Goal: Task Accomplishment & Management: Use online tool/utility

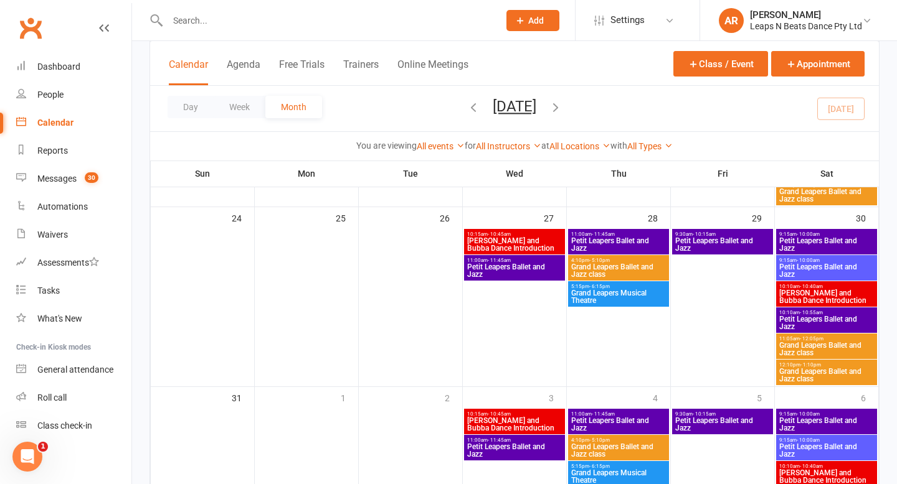
click at [562, 98] on button "button" at bounding box center [556, 109] width 14 height 22
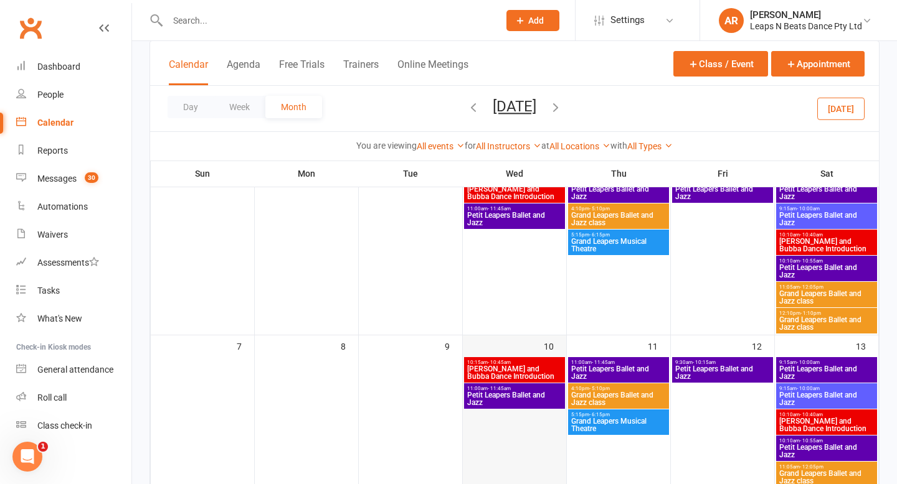
scroll to position [30, 0]
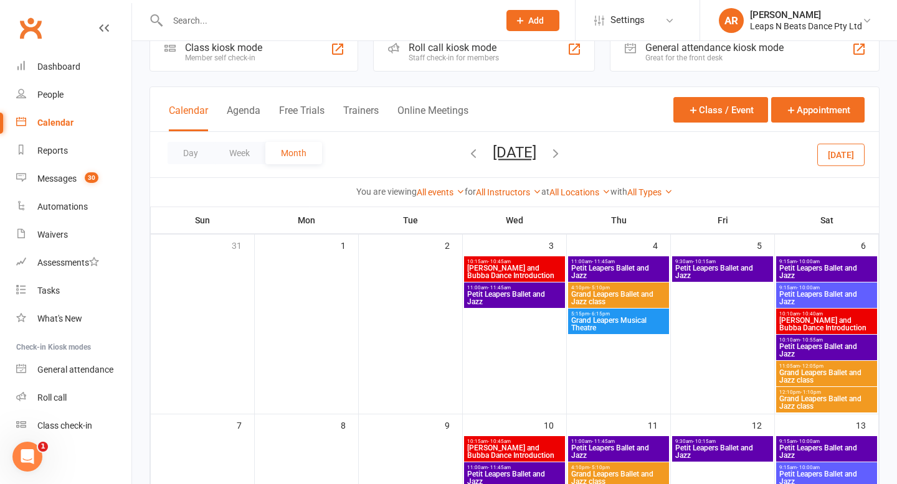
click at [466, 154] on icon "button" at bounding box center [473, 153] width 14 height 14
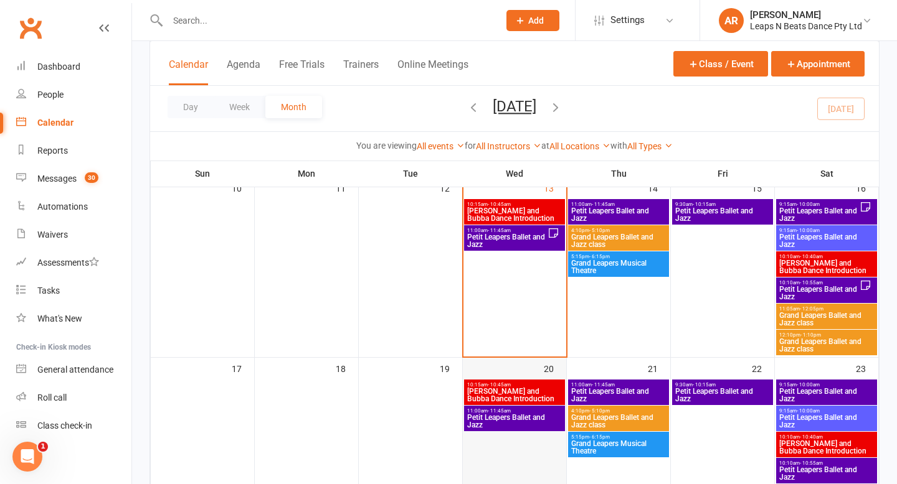
scroll to position [419, 0]
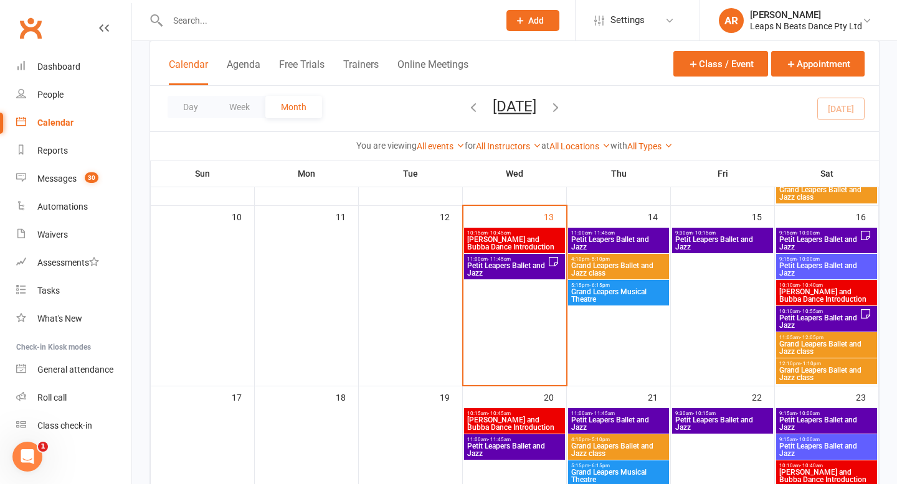
click at [515, 240] on span "[PERSON_NAME] and Bubba Dance Introduction" at bounding box center [514, 243] width 96 height 15
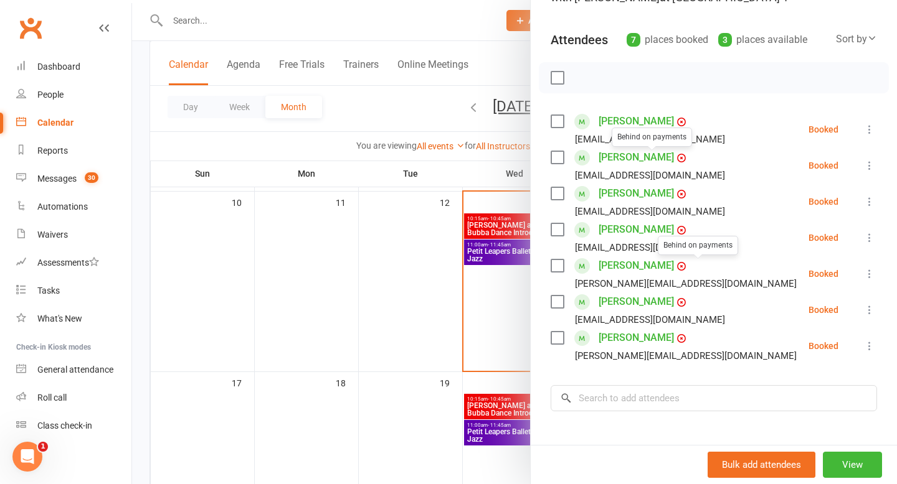
scroll to position [149, 0]
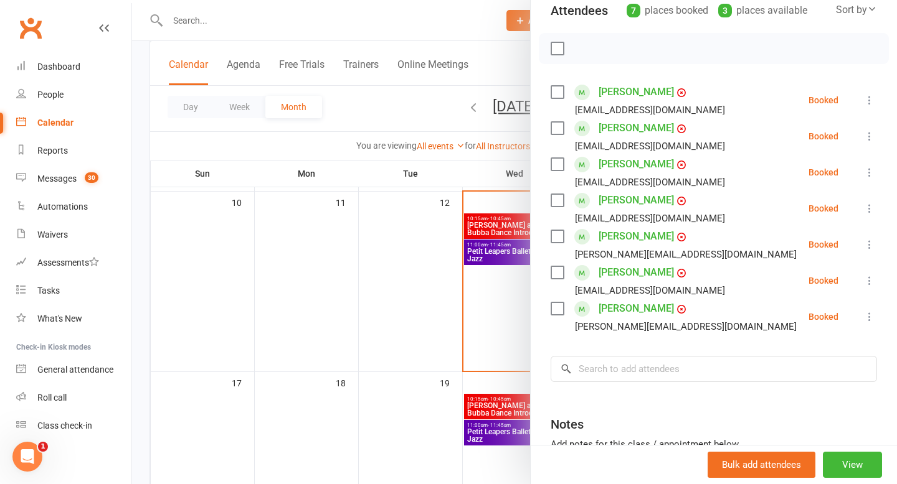
click at [421, 308] on div at bounding box center [514, 242] width 765 height 484
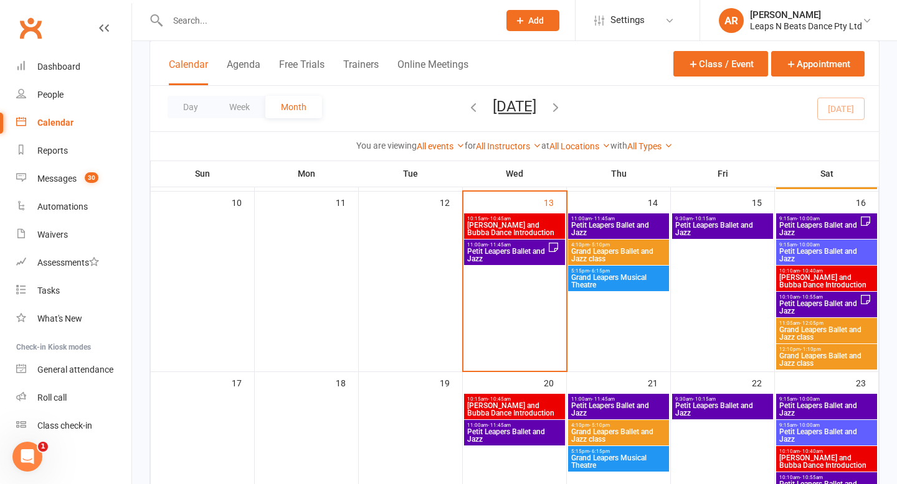
click at [507, 248] on span "Petit Leapers Ballet and Jazz" at bounding box center [506, 255] width 81 height 15
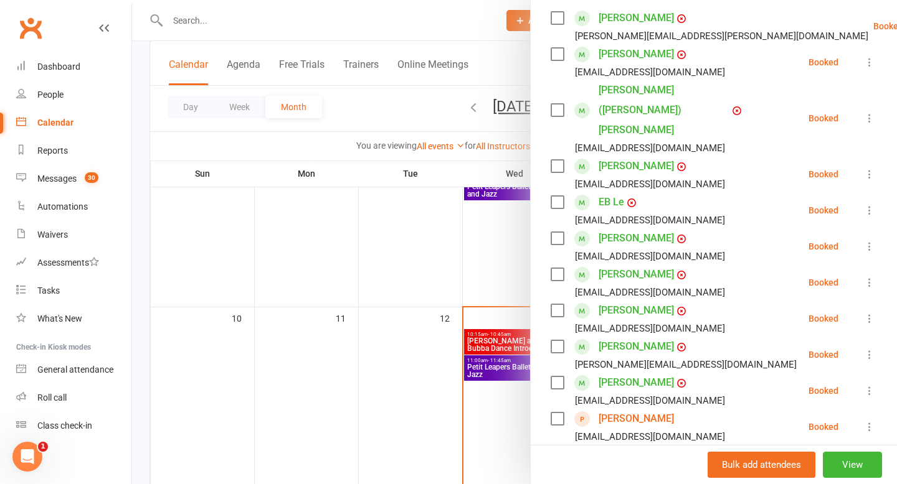
scroll to position [0, 0]
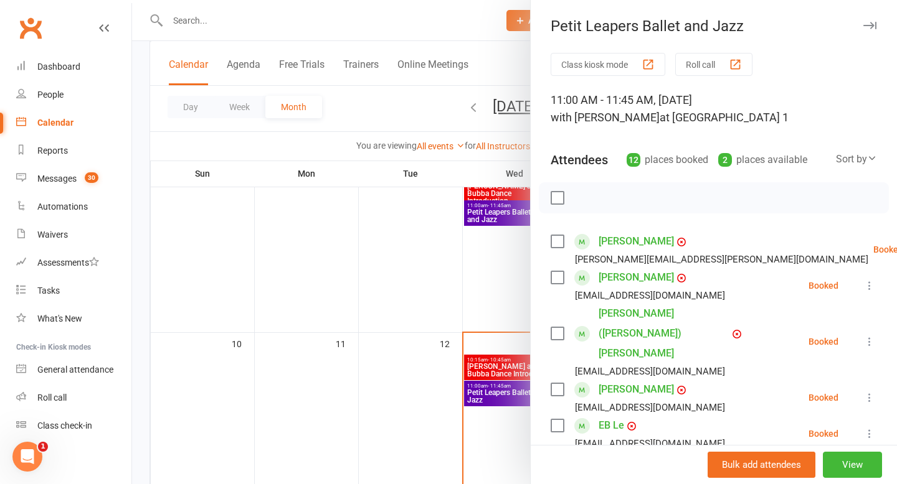
click at [469, 306] on div at bounding box center [514, 242] width 765 height 484
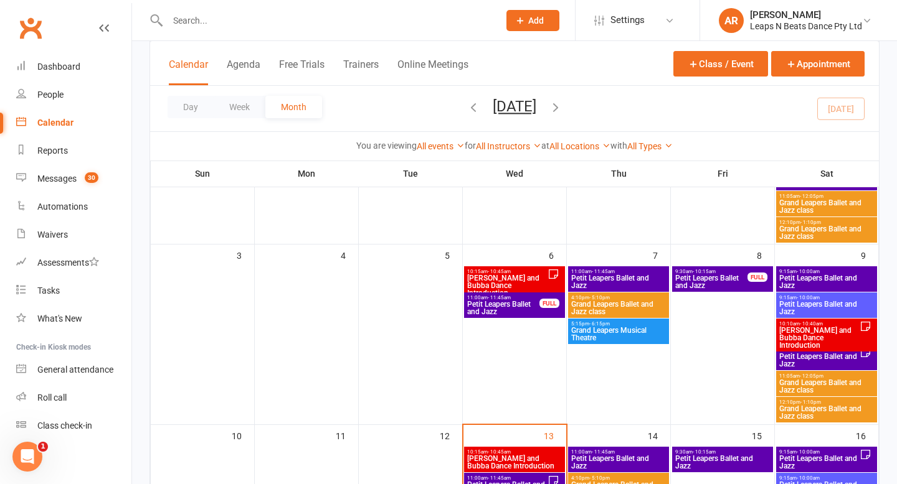
click at [512, 309] on span "Petit Leapers Ballet and Jazz" at bounding box center [502, 308] width 73 height 15
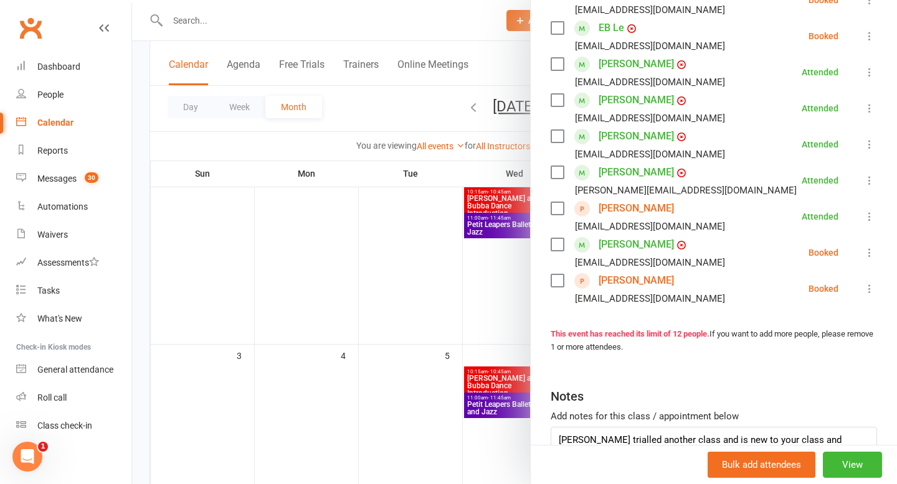
click at [428, 299] on div at bounding box center [514, 242] width 765 height 484
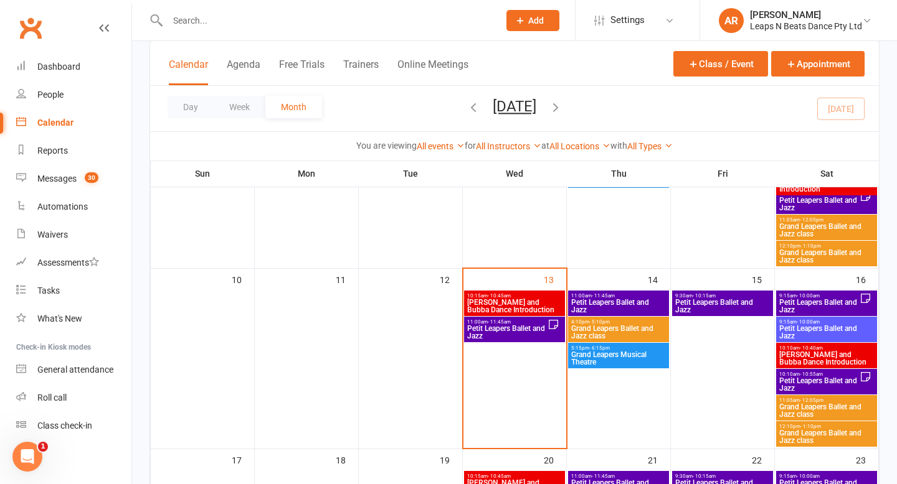
click at [521, 328] on span "Petit Leapers Ballet and Jazz" at bounding box center [506, 332] width 81 height 15
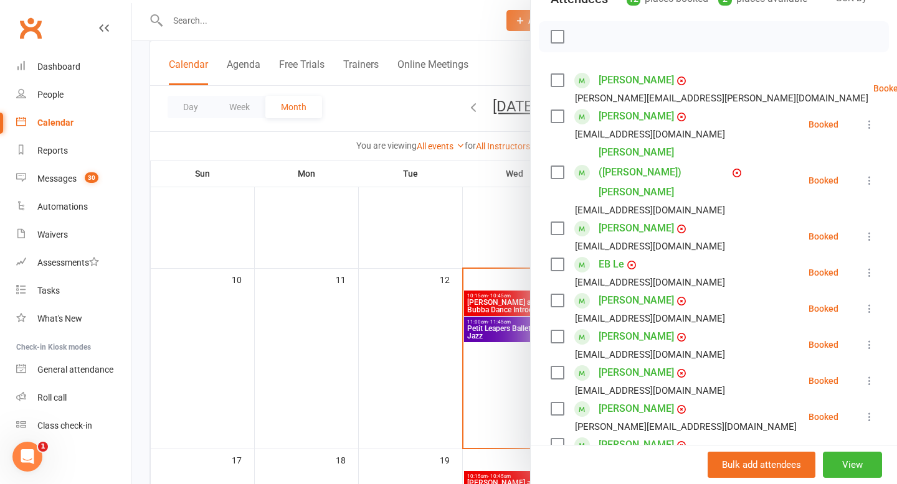
click at [367, 389] on div at bounding box center [514, 242] width 765 height 484
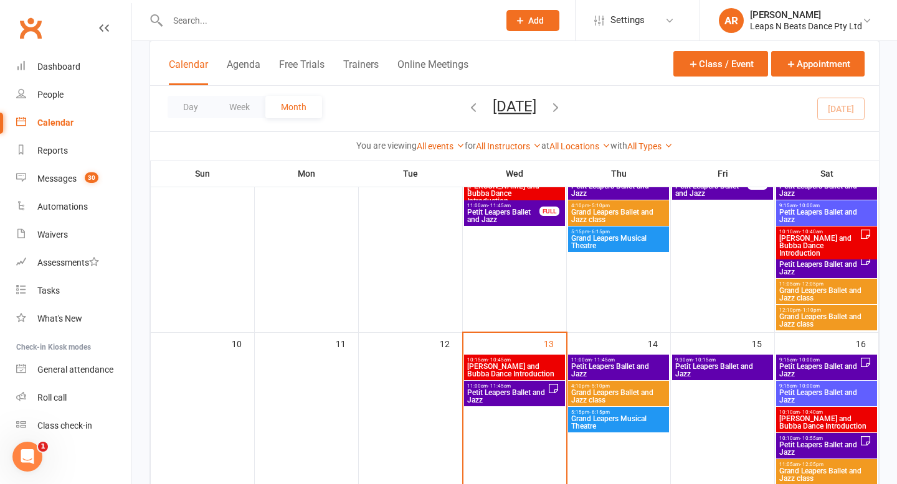
click at [516, 366] on span "[PERSON_NAME] and Bubba Dance Introduction" at bounding box center [514, 370] width 96 height 15
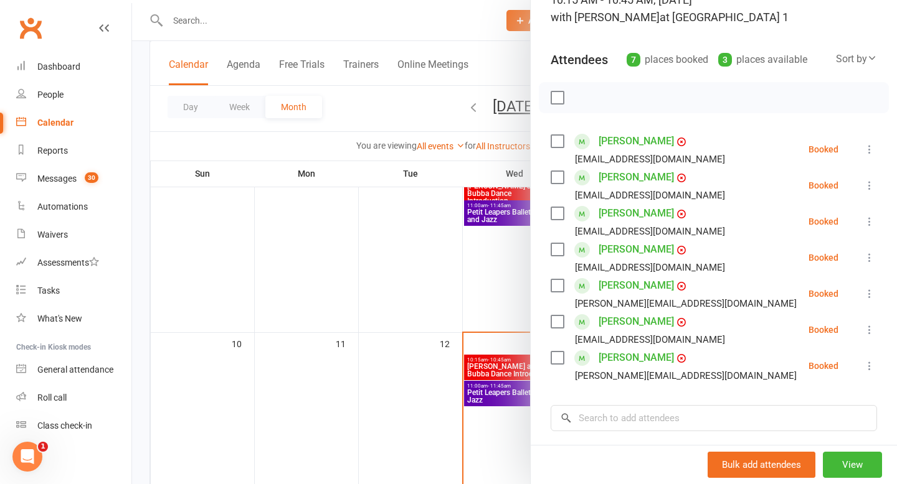
click at [465, 309] on div at bounding box center [514, 242] width 765 height 484
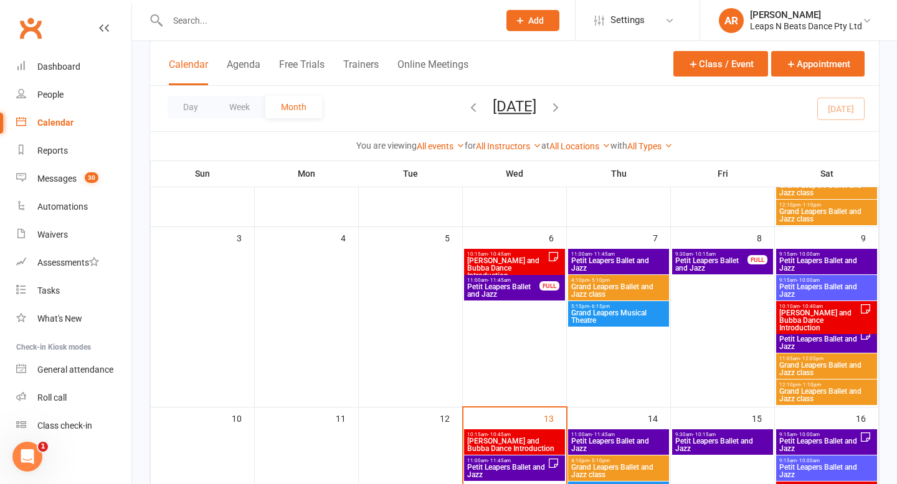
click at [503, 264] on span "[PERSON_NAME] and Bubba Dance Introduction" at bounding box center [506, 268] width 81 height 22
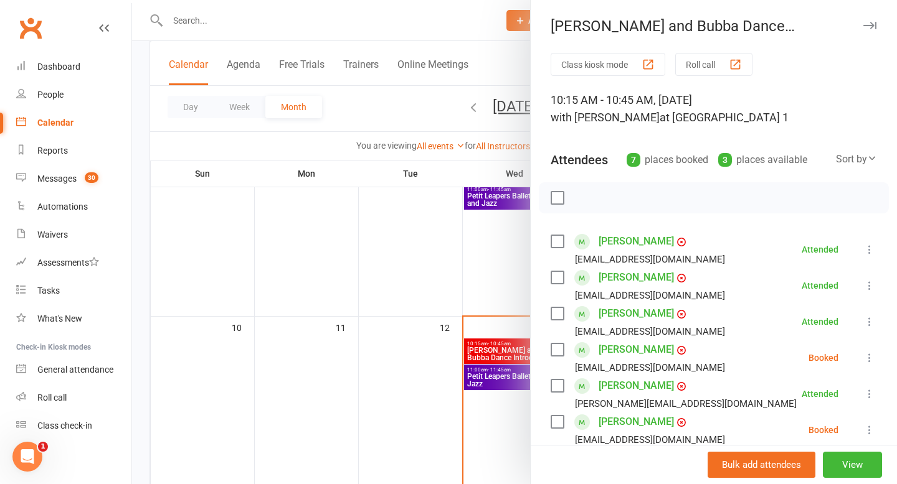
click at [489, 352] on div at bounding box center [514, 242] width 765 height 484
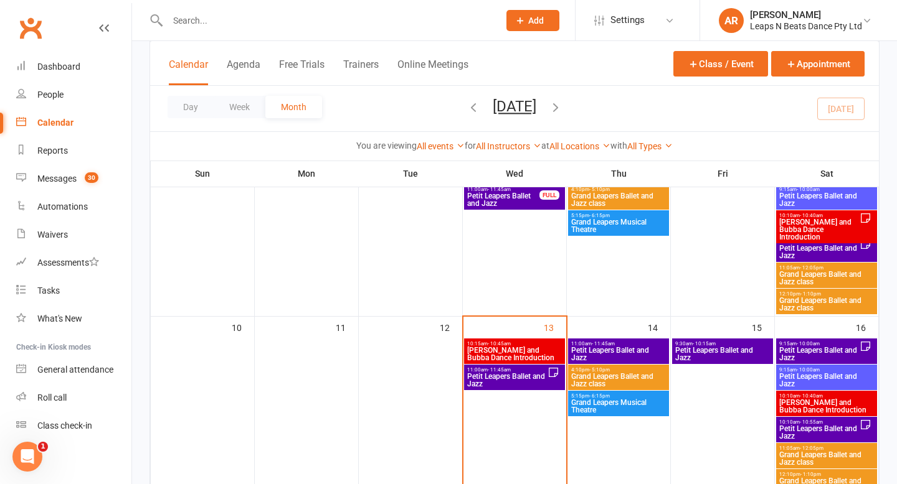
click at [497, 354] on span "[PERSON_NAME] and Bubba Dance Introduction" at bounding box center [514, 354] width 96 height 15
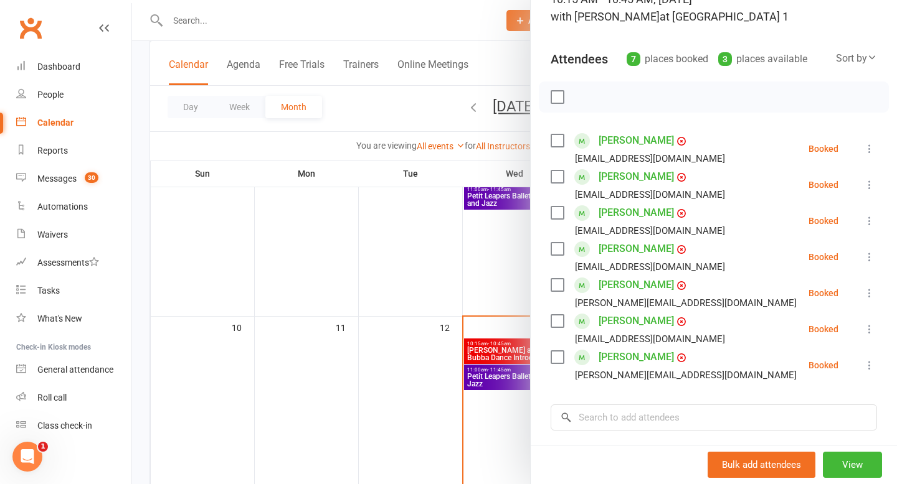
scroll to position [110, 0]
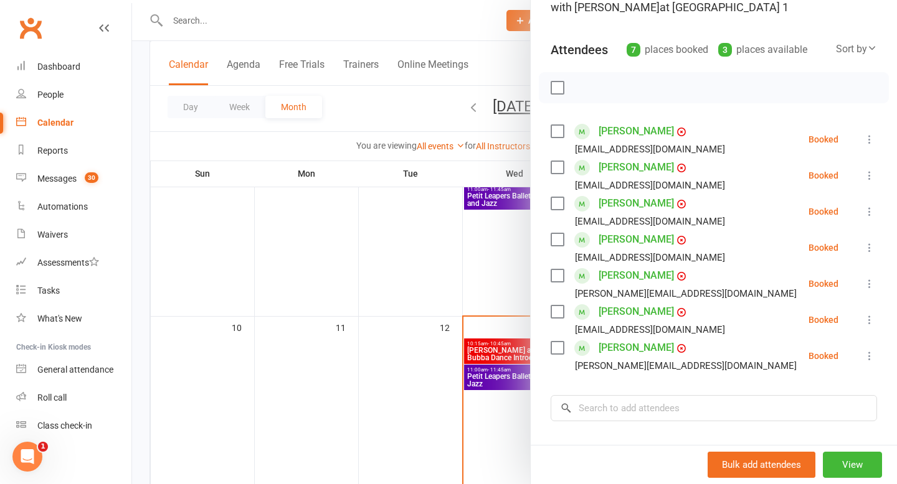
click at [868, 282] on icon at bounding box center [869, 284] width 12 height 12
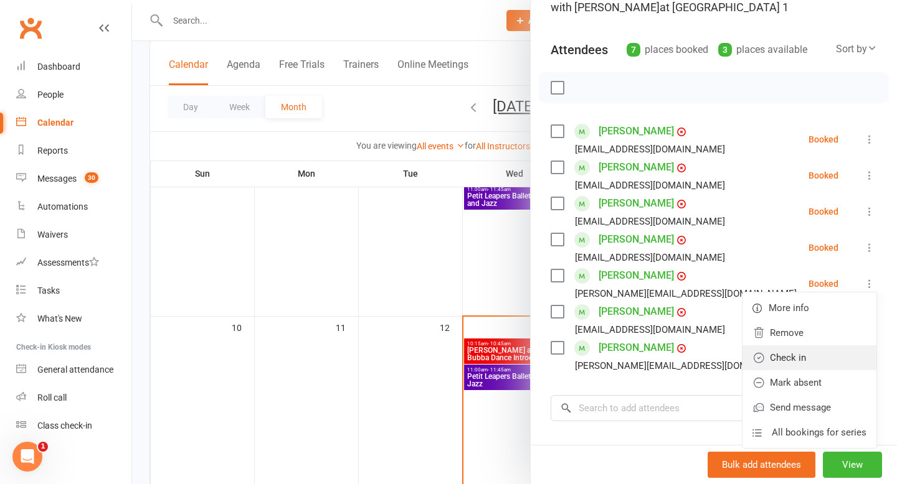
click at [799, 352] on link "Check in" at bounding box center [809, 358] width 134 height 25
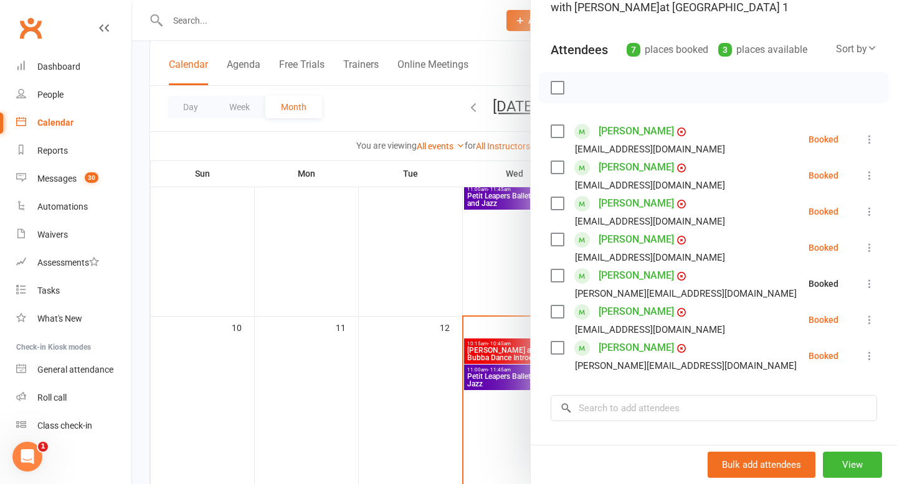
scroll to position [140, 0]
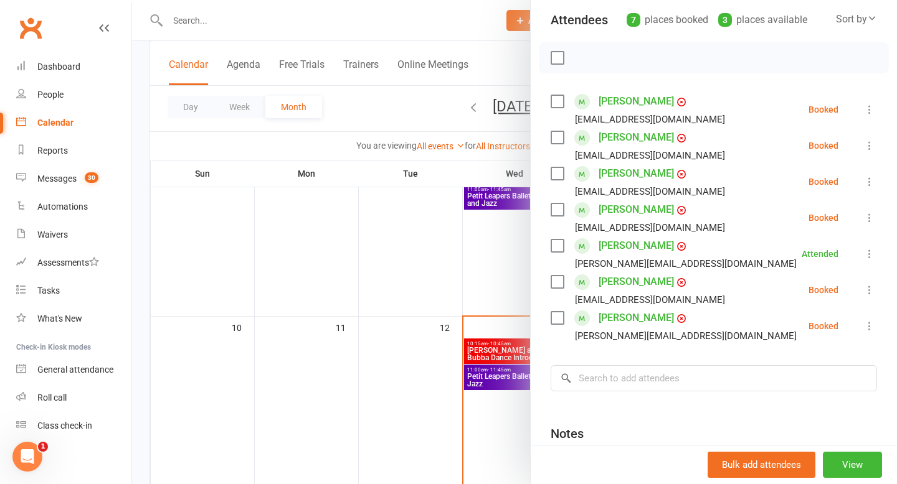
click at [870, 179] on icon at bounding box center [869, 182] width 12 height 12
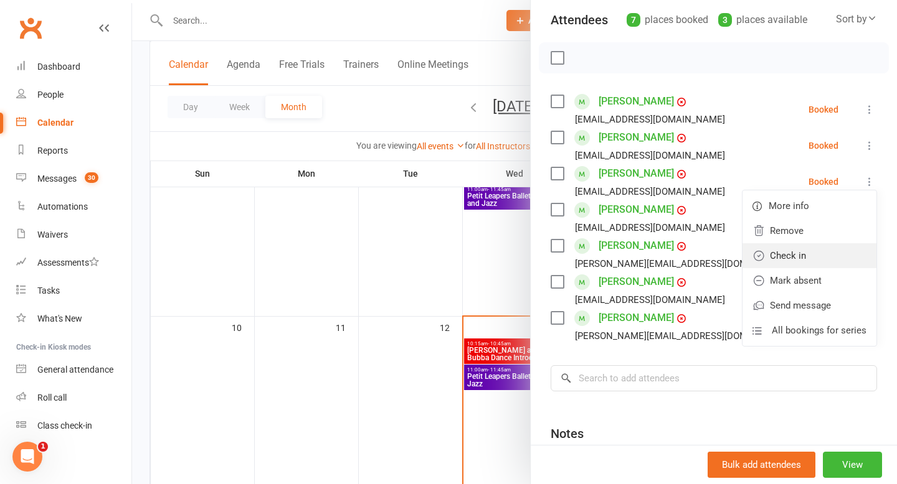
click at [802, 250] on link "Check in" at bounding box center [809, 255] width 134 height 25
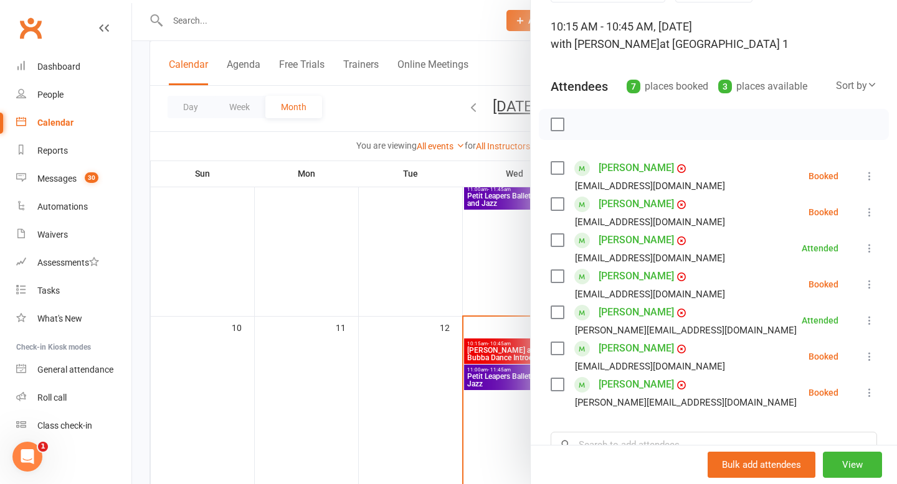
scroll to position [79, 0]
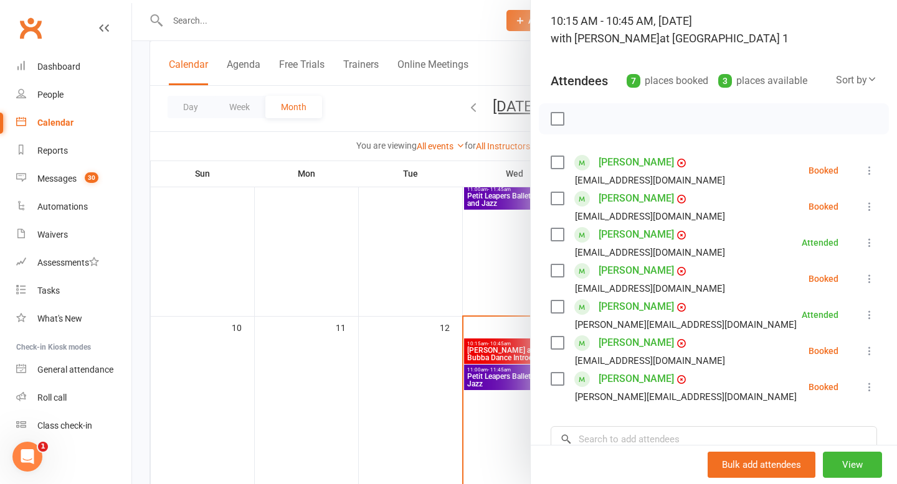
click at [866, 283] on icon at bounding box center [869, 279] width 12 height 12
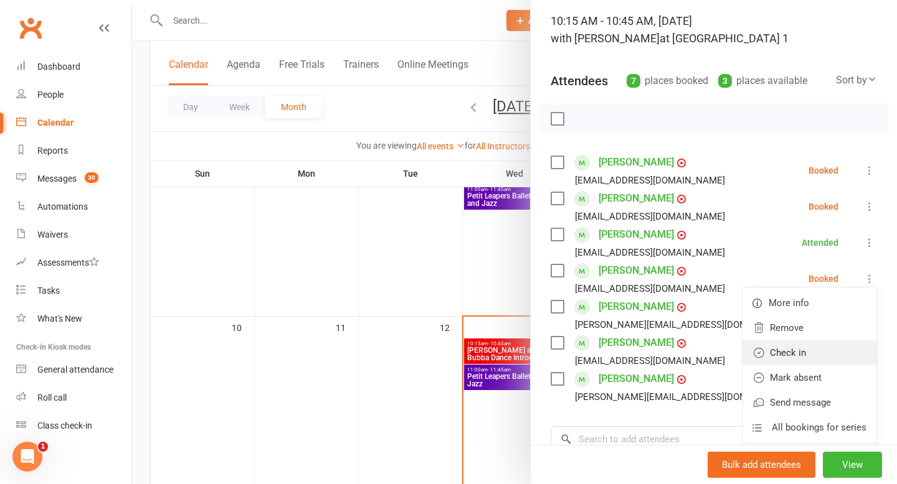
click at [794, 354] on link "Check in" at bounding box center [809, 353] width 134 height 25
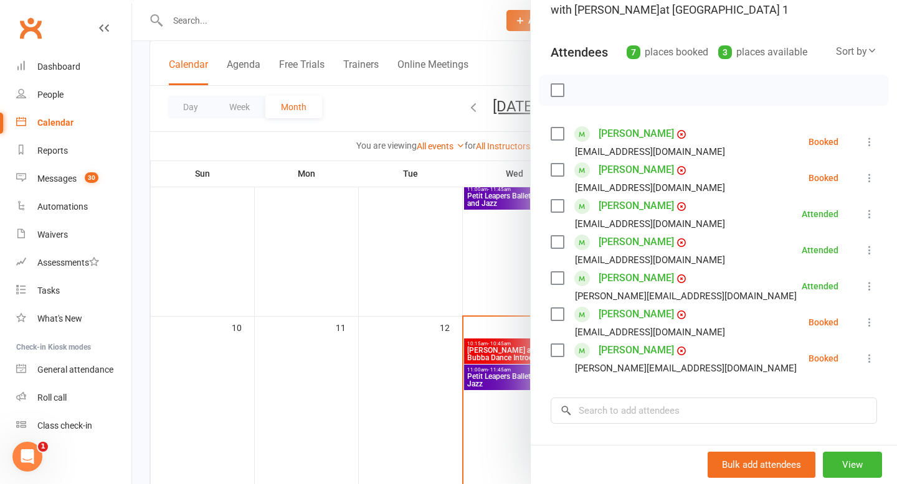
scroll to position [105, 0]
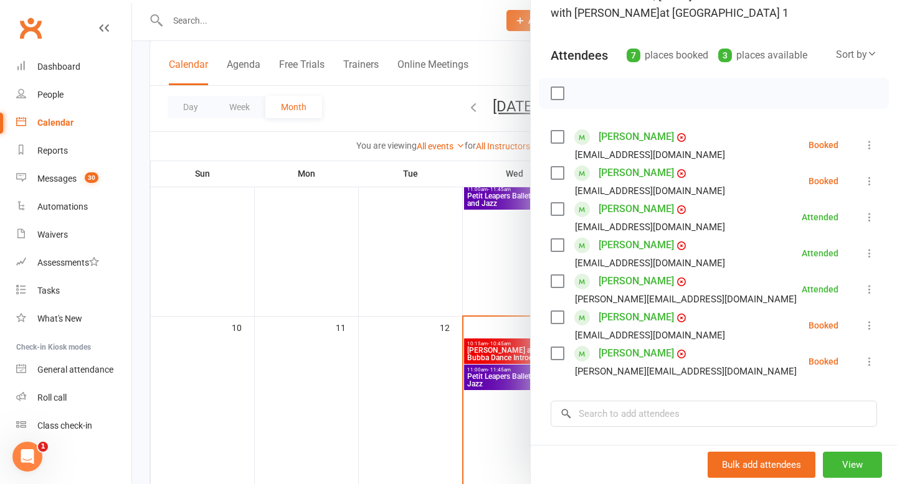
click at [542, 34] on div "Class kiosk mode Roll call 10:15 AM - 10:45 AM, [DATE] with [PERSON_NAME] at [G…" at bounding box center [713, 275] width 366 height 655
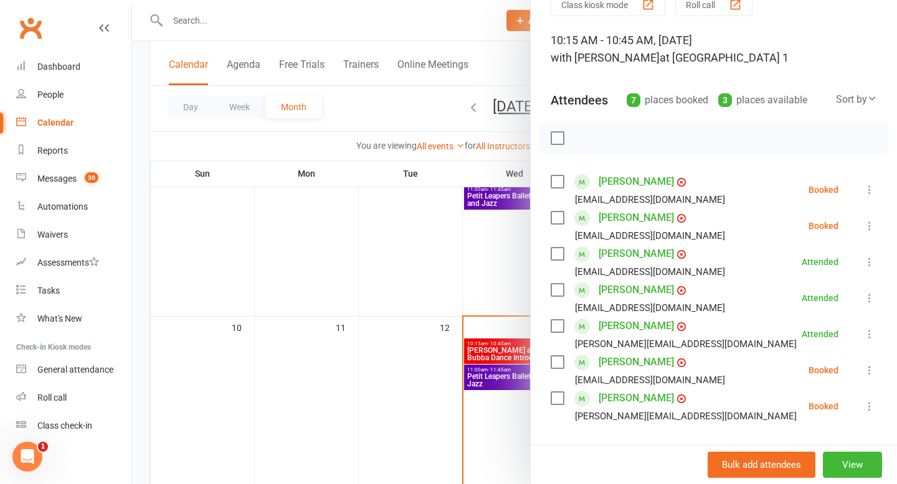
scroll to position [59, 0]
click at [870, 228] on icon at bounding box center [869, 226] width 12 height 12
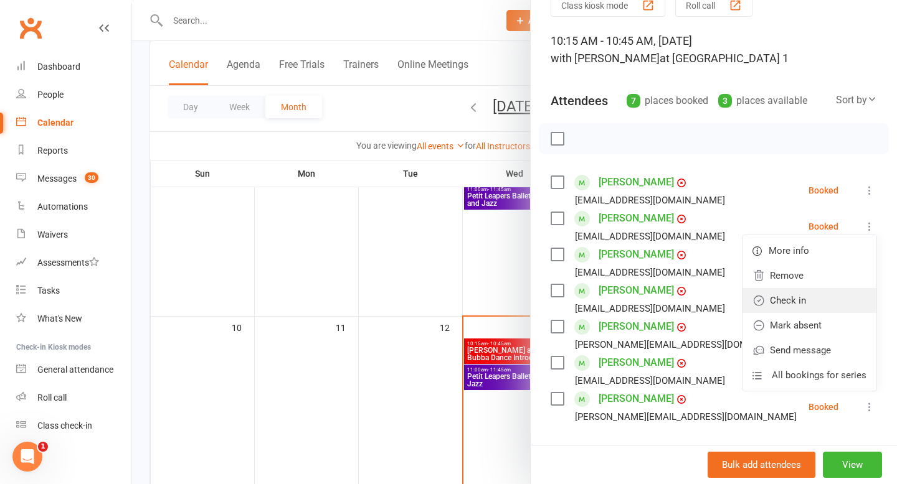
click at [798, 297] on link "Check in" at bounding box center [809, 300] width 134 height 25
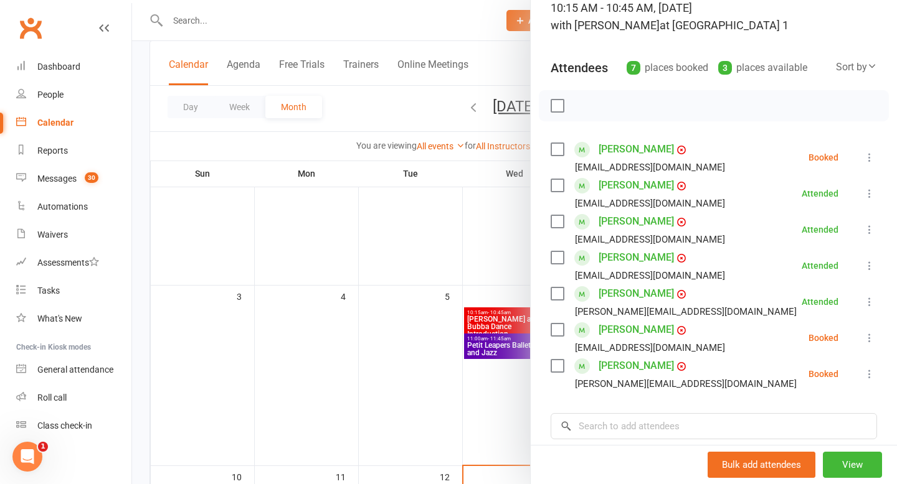
scroll to position [86, 0]
